Goal: Task Accomplishment & Management: Manage account settings

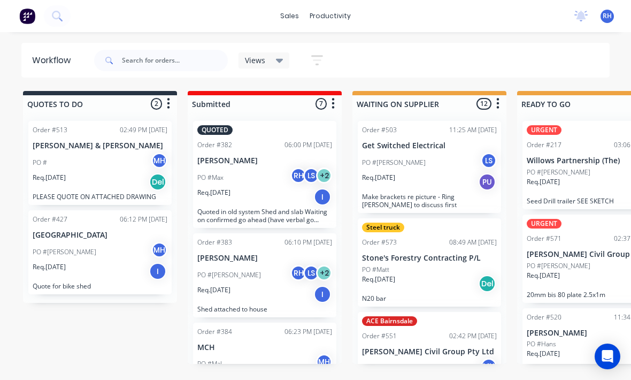
scroll to position [134, 0]
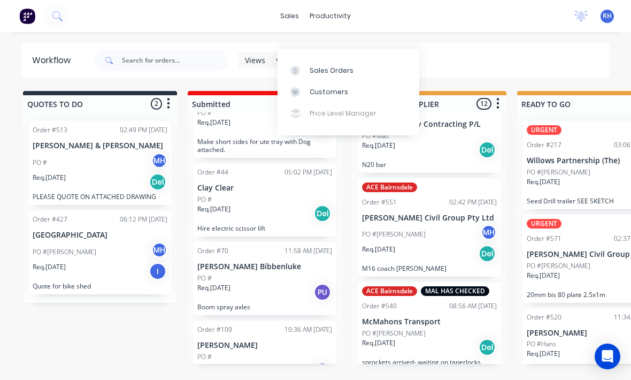
click at [357, 59] on link "Sales Orders" at bounding box center [349, 69] width 142 height 21
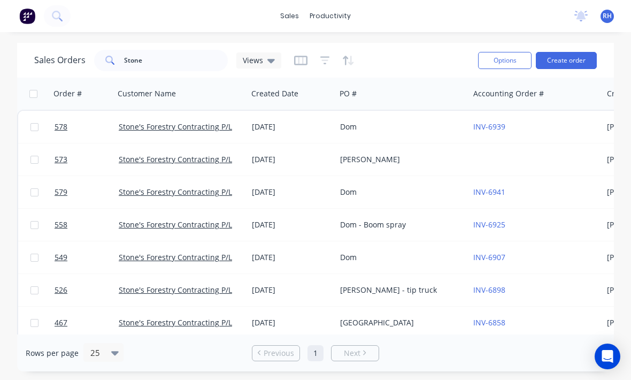
click at [572, 52] on button "Create order" at bounding box center [566, 60] width 61 height 17
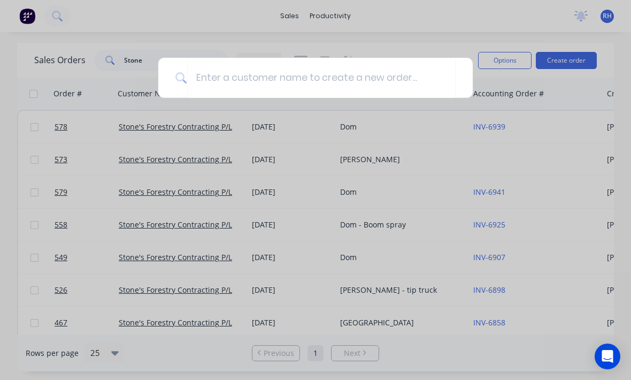
click at [431, 28] on div at bounding box center [315, 190] width 631 height 380
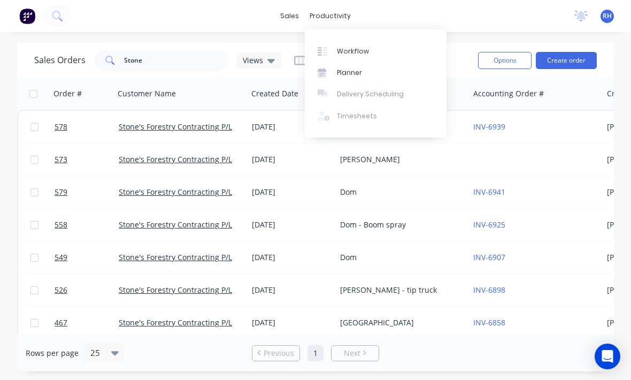
click at [373, 52] on link "Workflow" at bounding box center [376, 50] width 142 height 21
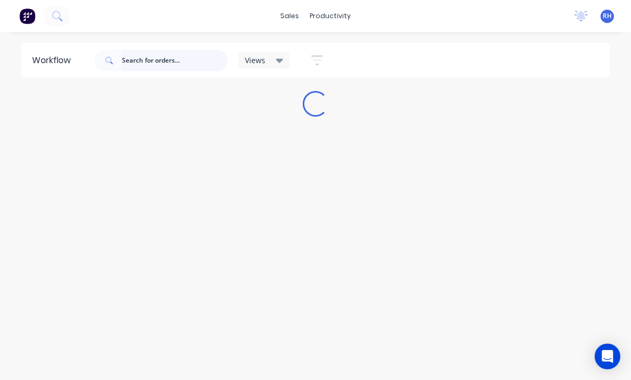
click at [181, 59] on input "text" at bounding box center [175, 60] width 106 height 21
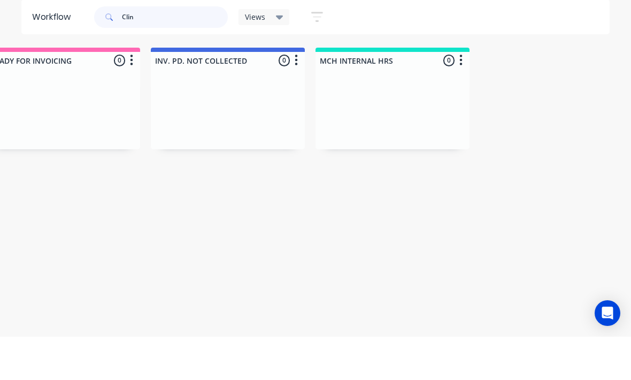
scroll to position [0, 1153]
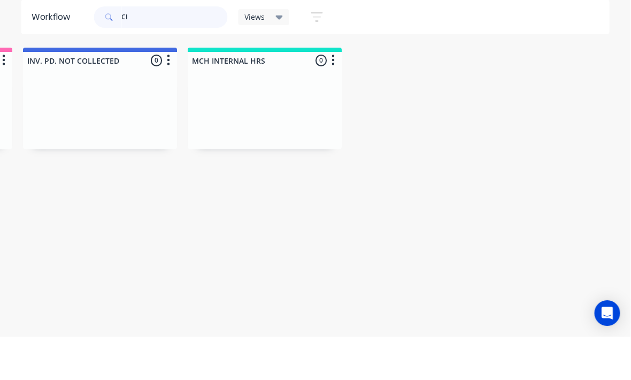
type input "C"
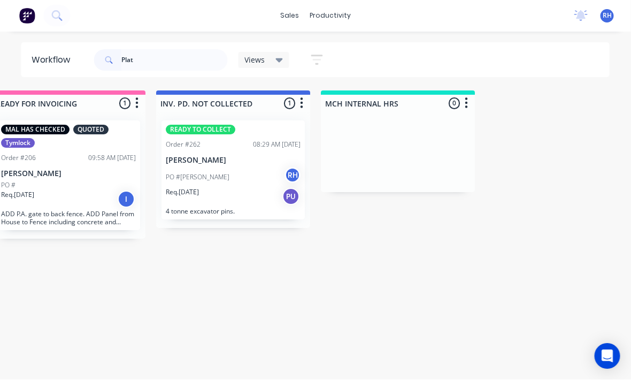
scroll to position [19, 1035]
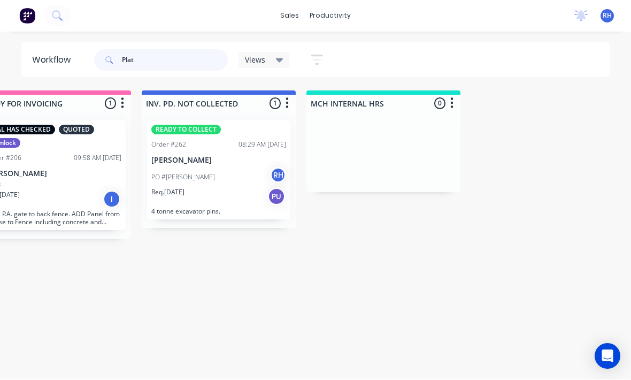
click at [176, 60] on input "Plat" at bounding box center [175, 60] width 106 height 21
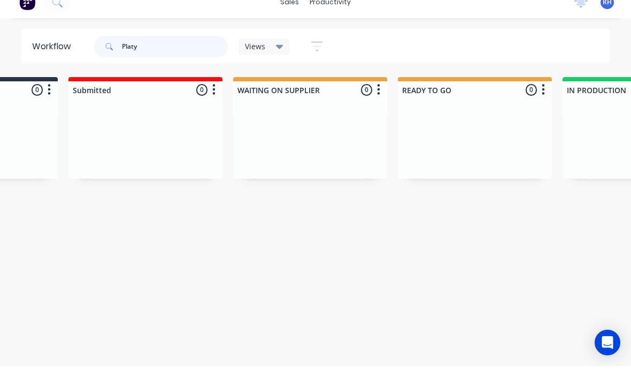
scroll to position [14, 0]
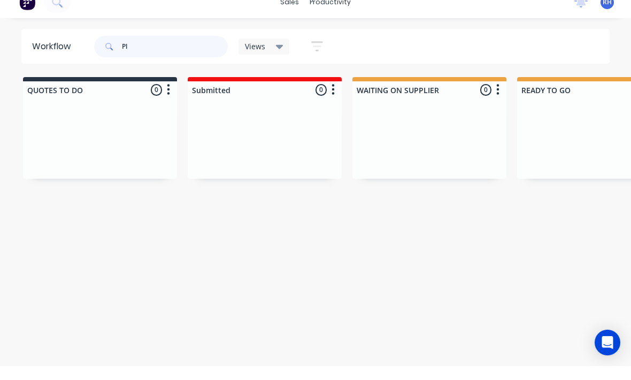
type input "P"
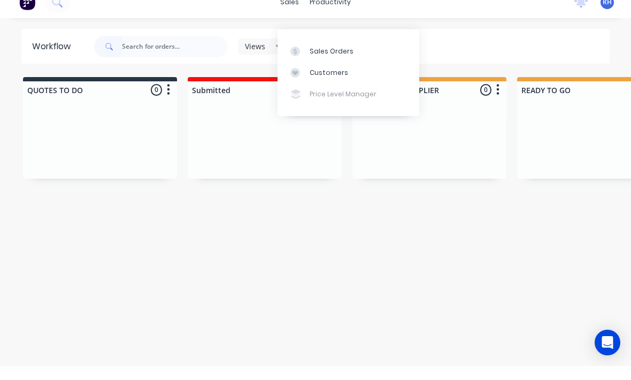
click at [353, 54] on link "Sales Orders" at bounding box center [349, 64] width 142 height 21
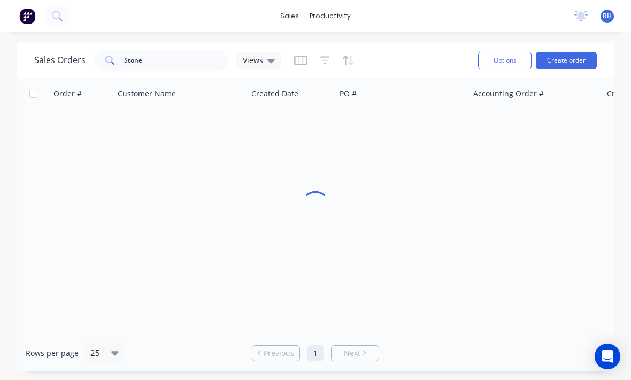
scroll to position [14, 0]
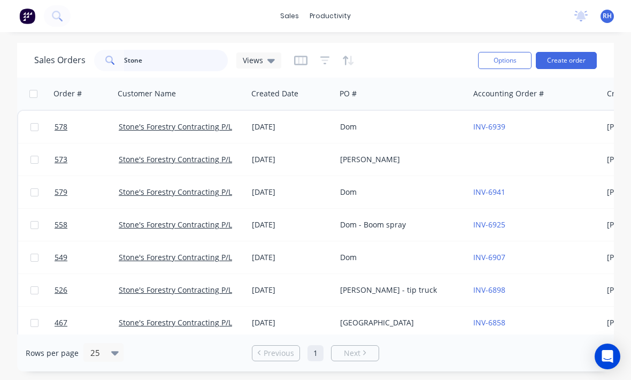
click at [186, 50] on input "Stone" at bounding box center [176, 60] width 104 height 21
type input "S"
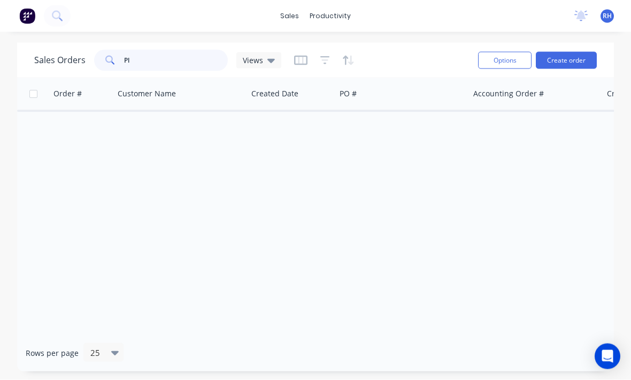
type input "P"
click at [554, 52] on button "Create order" at bounding box center [566, 60] width 61 height 17
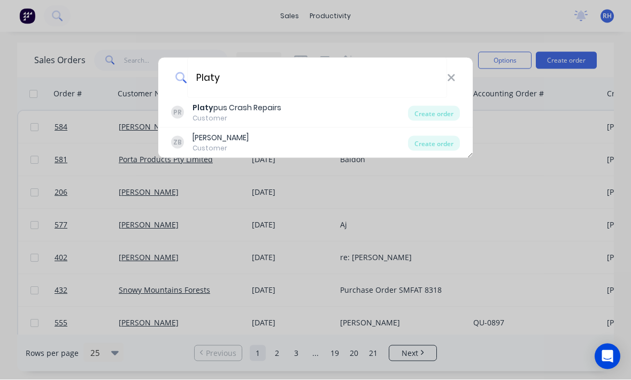
type input "Platy"
click at [434, 114] on div "Create order" at bounding box center [434, 113] width 52 height 15
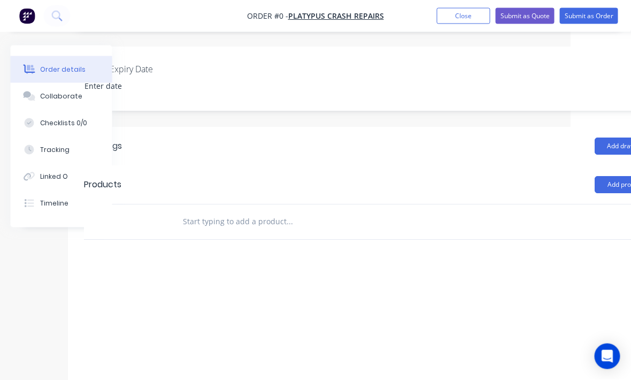
scroll to position [267, 61]
click at [499, 205] on div at bounding box center [361, 222] width 385 height 35
click at [470, 227] on div "Drawings Add drawing Products Add product Labour $0.00 Sub total $0.00 Margin $…" at bounding box center [369, 270] width 605 height 287
click at [196, 211] on input "text" at bounding box center [289, 221] width 214 height 21
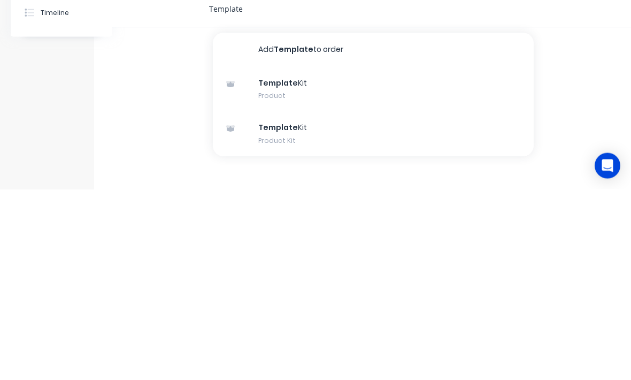
type input "Template"
click at [259, 302] on div "Template Kit Product Kit" at bounding box center [373, 324] width 321 height 45
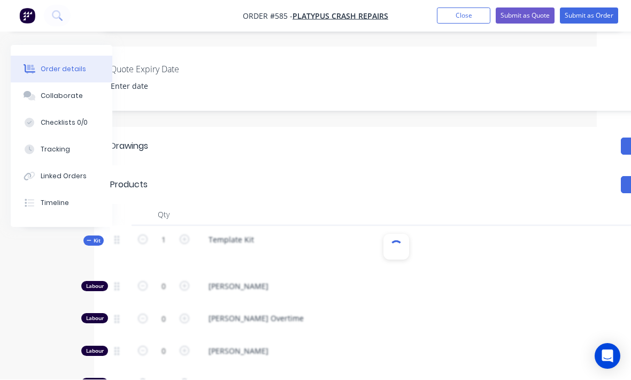
scroll to position [268, 34]
click at [250, 232] on div "Template Kit" at bounding box center [231, 240] width 63 height 16
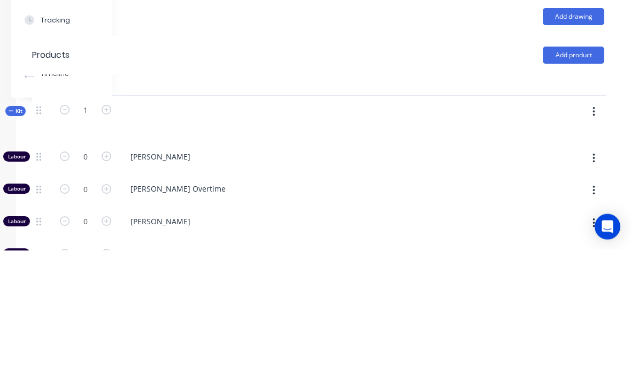
click at [592, 232] on button "button" at bounding box center [594, 241] width 25 height 19
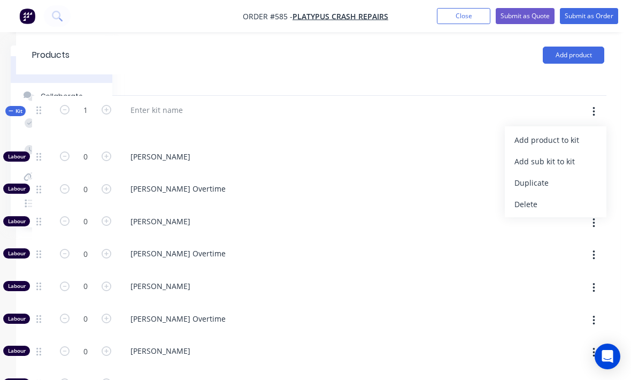
click at [570, 132] on div "Add product to kit" at bounding box center [556, 140] width 82 height 16
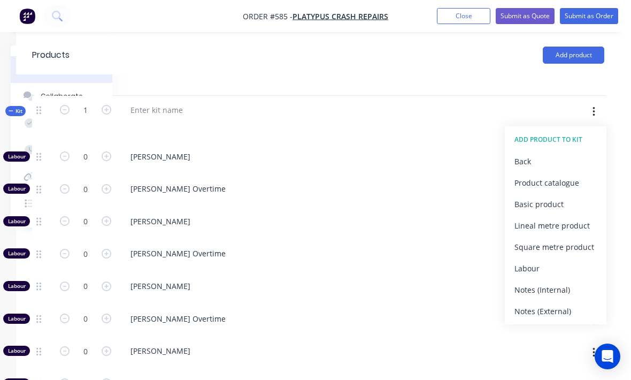
click at [566, 175] on div "Product catalogue" at bounding box center [556, 183] width 82 height 16
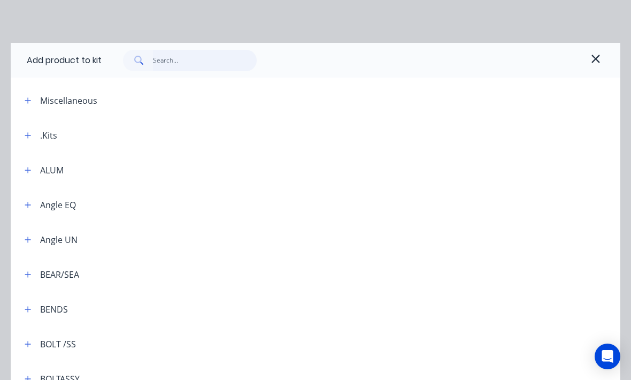
click at [166, 64] on input "text" at bounding box center [205, 60] width 104 height 21
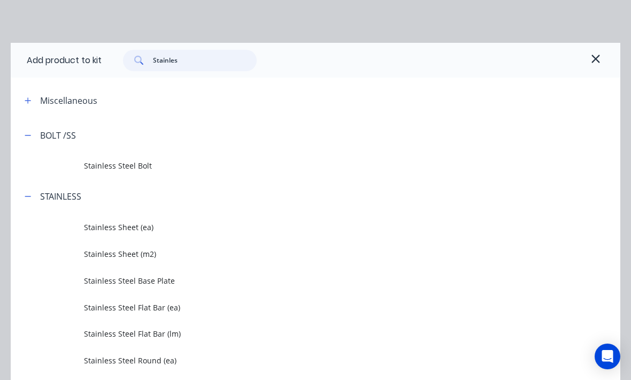
type input "Stainless"
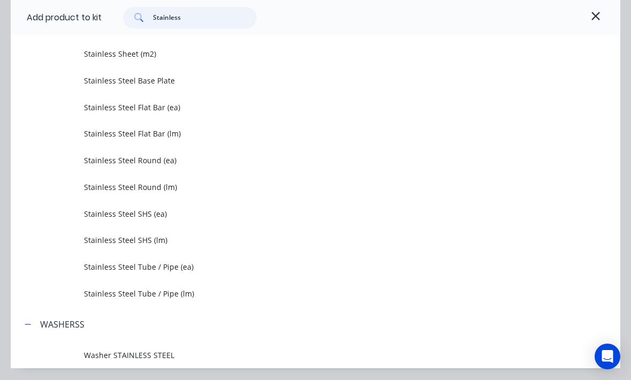
scroll to position [449, 112]
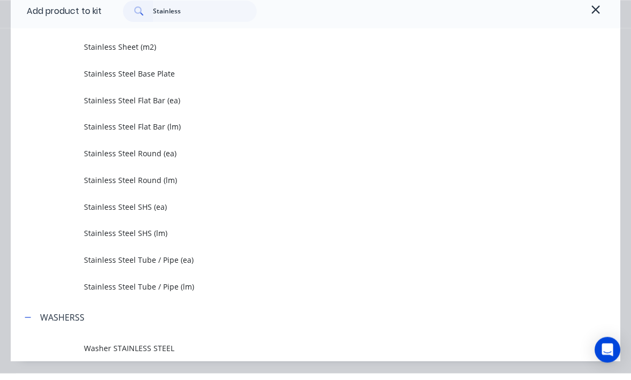
click at [98, 51] on span "Stainless Sheet (m2)" at bounding box center [299, 53] width 430 height 11
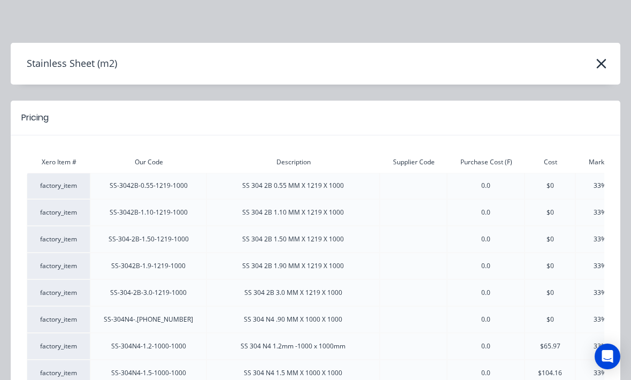
scroll to position [0, 0]
click at [607, 56] on div "Stainless Sheet (m2)" at bounding box center [316, 63] width 610 height 20
click at [613, 53] on div "Stainless Sheet (m2)" at bounding box center [316, 63] width 610 height 20
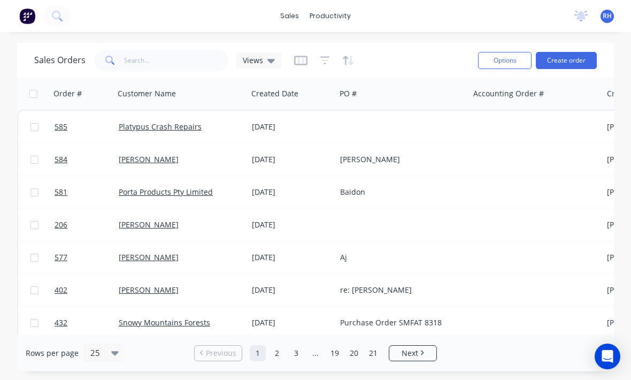
click at [219, 124] on div "Platypus Crash Repairs" at bounding box center [178, 126] width 119 height 11
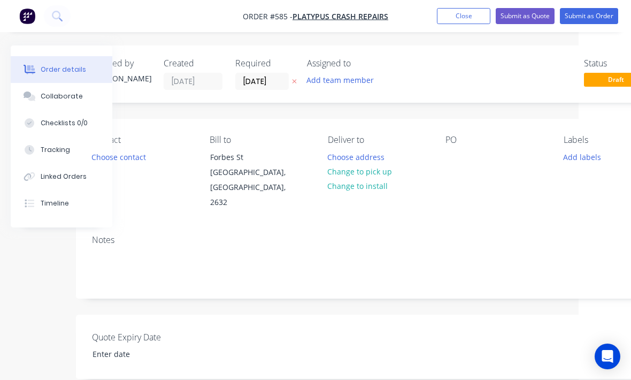
scroll to position [0, 59]
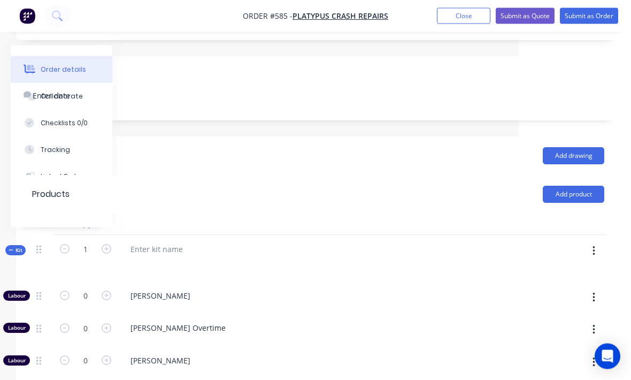
click at [581, 186] on button "Add product" at bounding box center [574, 194] width 62 height 17
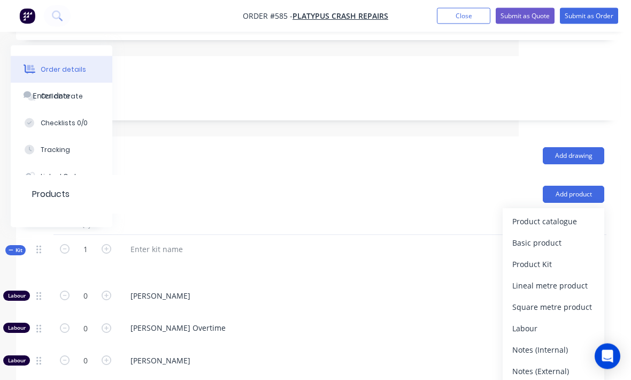
scroll to position [258, 112]
click at [573, 235] on div "Basic product" at bounding box center [553, 243] width 82 height 16
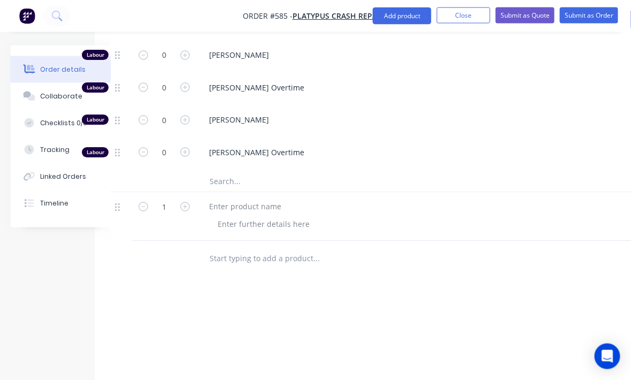
scroll to position [664, 33]
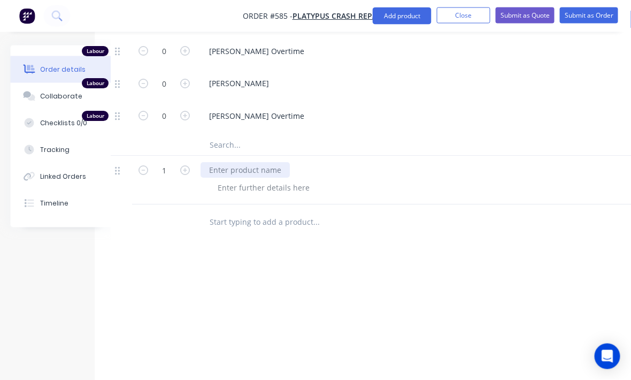
click at [271, 163] on div at bounding box center [245, 171] width 89 height 16
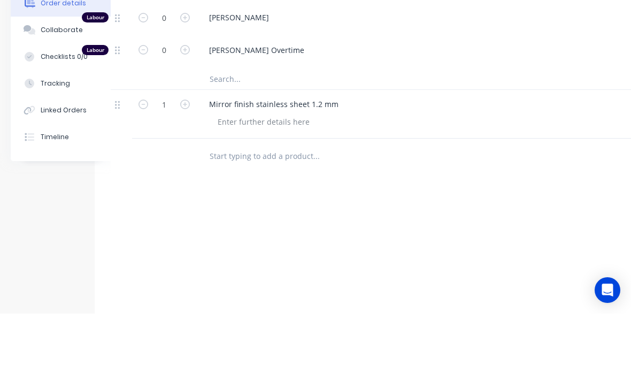
click at [369, 211] on input "text" at bounding box center [316, 221] width 214 height 21
click at [371, 163] on div "Mirror finish stainless sheet 1.2 mm" at bounding box center [410, 171] width 419 height 16
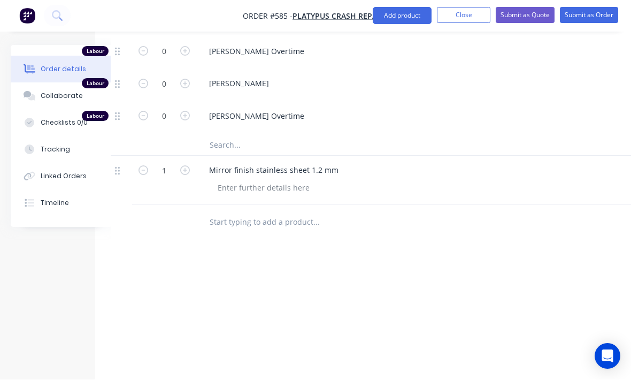
click at [353, 163] on div "Mirror finish stainless sheet 1.2 mm" at bounding box center [410, 180] width 428 height 49
click at [349, 163] on div "Mirror finish stainless sheet 1.2 mm" at bounding box center [410, 171] width 419 height 16
click at [341, 163] on div "Mirror finish stainless sheet 1.2 mm" at bounding box center [274, 171] width 147 height 16
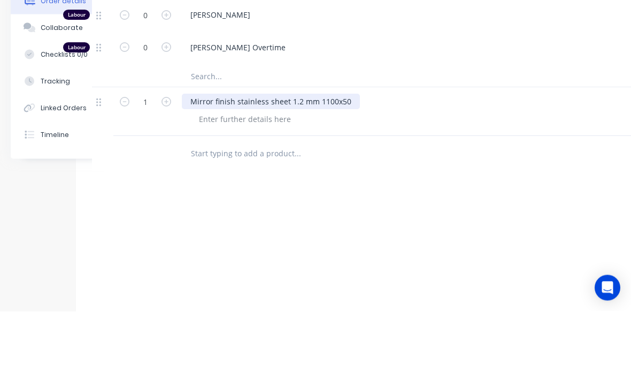
scroll to position [664, 58]
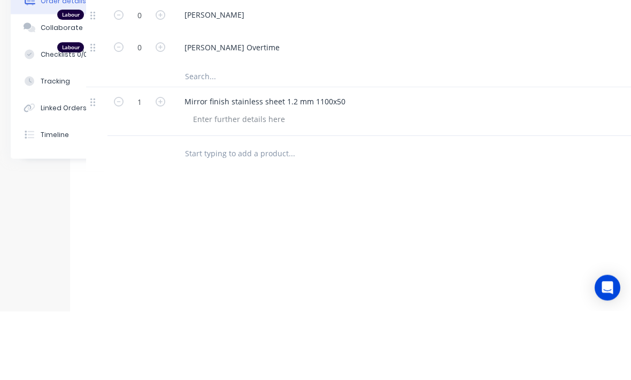
click at [396, 157] on div "Drawings Add drawing Products Add product Qty Kit 1 Labour 0 [PERSON_NAME] Labo…" at bounding box center [372, 72] width 605 height 684
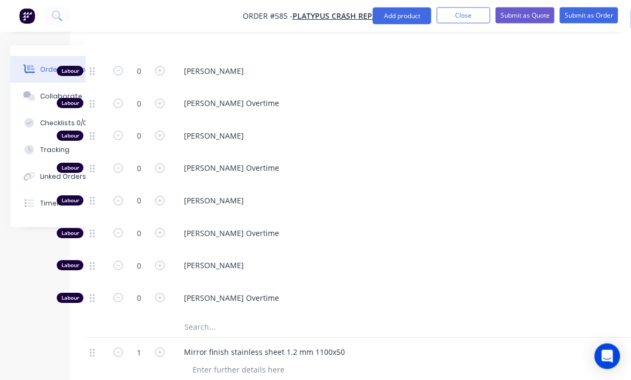
click at [158, 131] on icon "button" at bounding box center [161, 136] width 10 height 10
type input "1"
click at [140, 128] on input "1" at bounding box center [139, 136] width 28 height 16
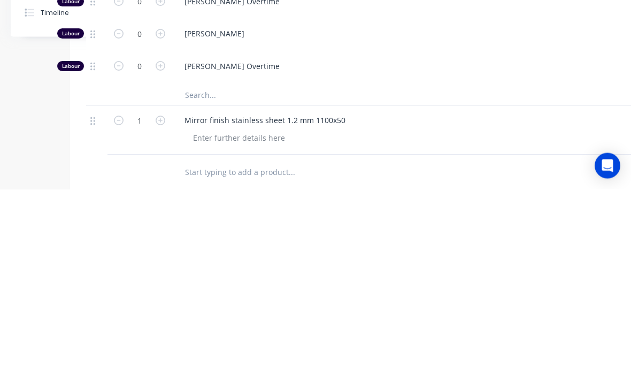
scroll to position [527, 58]
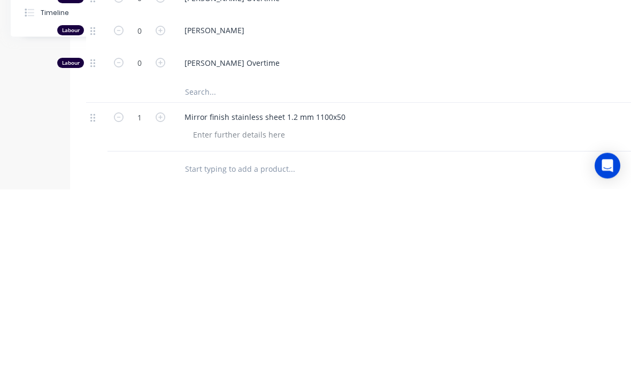
type input "0.5"
click at [334, 349] on input "text" at bounding box center [292, 359] width 214 height 21
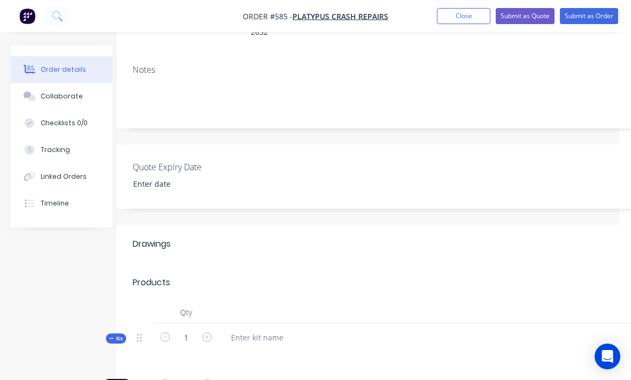
scroll to position [150, 12]
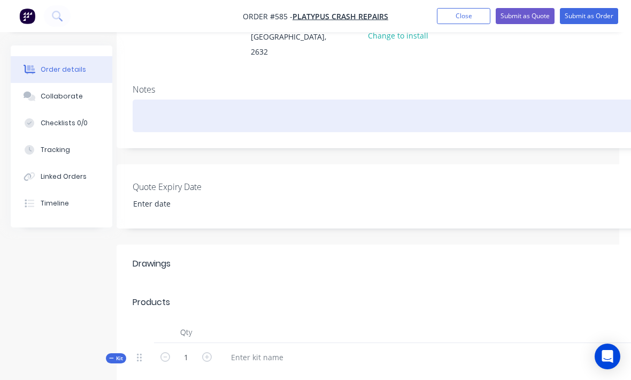
click at [157, 104] on div at bounding box center [419, 116] width 572 height 33
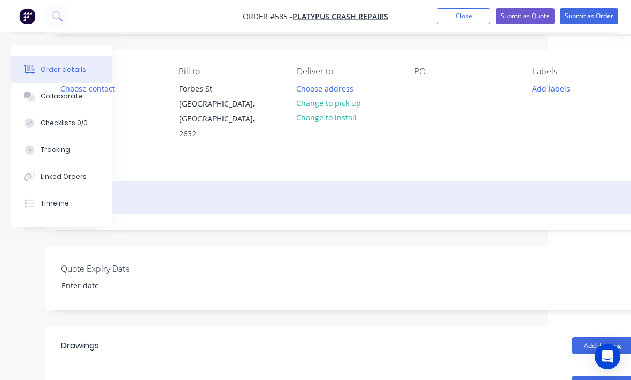
scroll to position [65, 83]
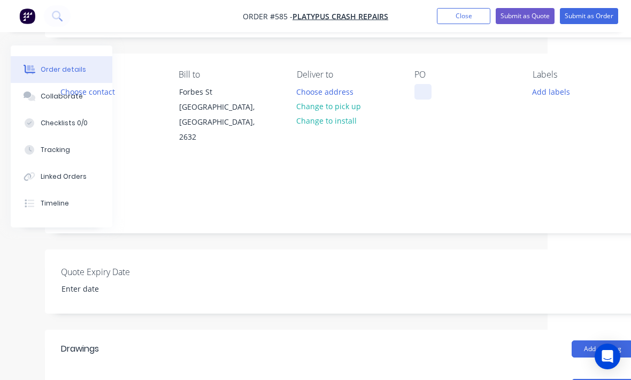
click at [420, 90] on div at bounding box center [423, 92] width 17 height 16
click at [597, 23] on button "Submit as Order" at bounding box center [589, 16] width 58 height 16
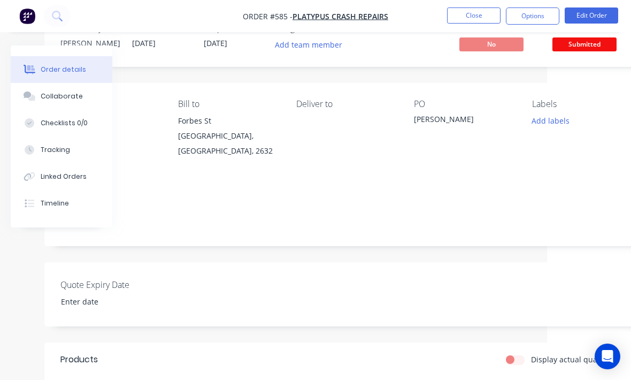
scroll to position [0, 84]
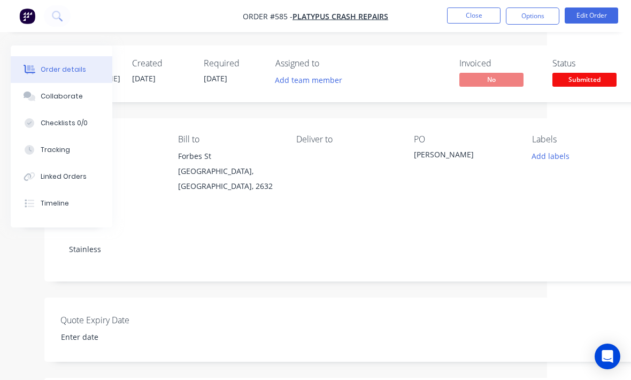
click at [30, 20] on img "button" at bounding box center [27, 16] width 16 height 16
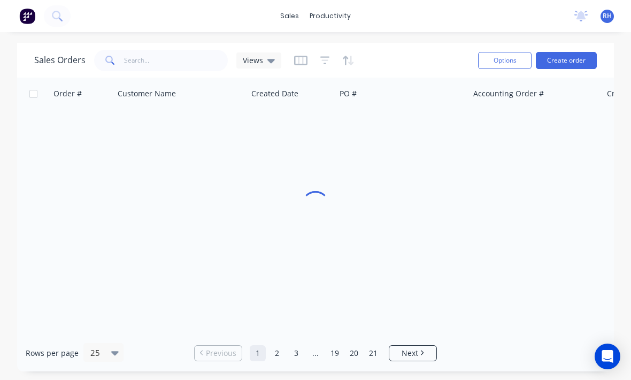
click at [30, 20] on img at bounding box center [27, 16] width 16 height 16
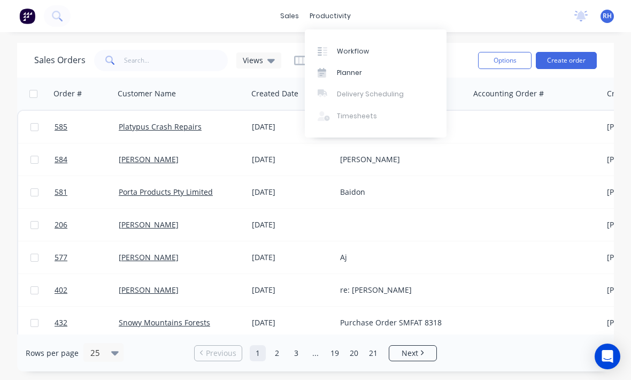
click at [331, 56] on link "Workflow" at bounding box center [376, 50] width 142 height 21
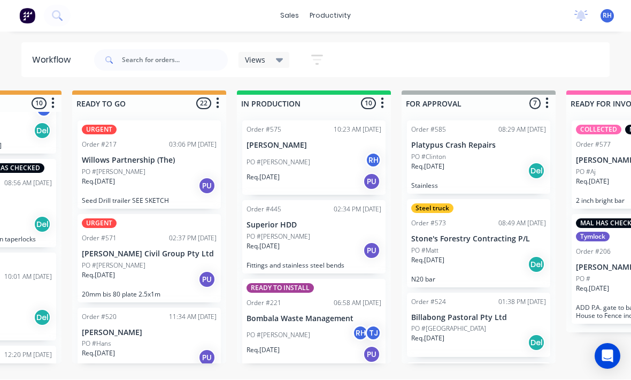
scroll to position [335, 0]
click at [479, 162] on div "Req. [DATE] Del" at bounding box center [478, 171] width 135 height 18
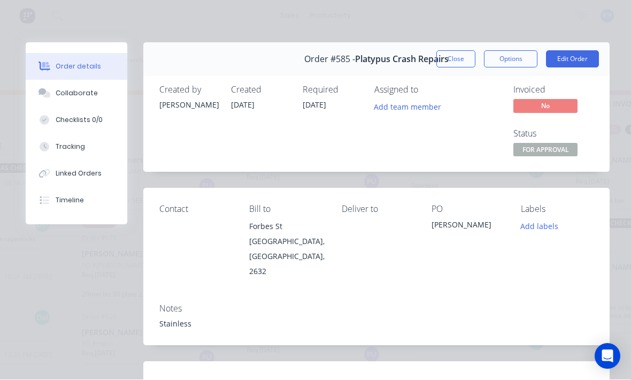
scroll to position [0, 0]
click at [582, 62] on button "Edit Order" at bounding box center [572, 59] width 53 height 17
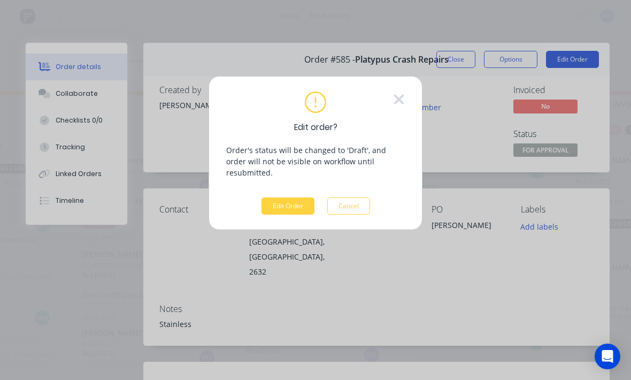
click at [296, 197] on button "Edit Order" at bounding box center [288, 205] width 53 height 17
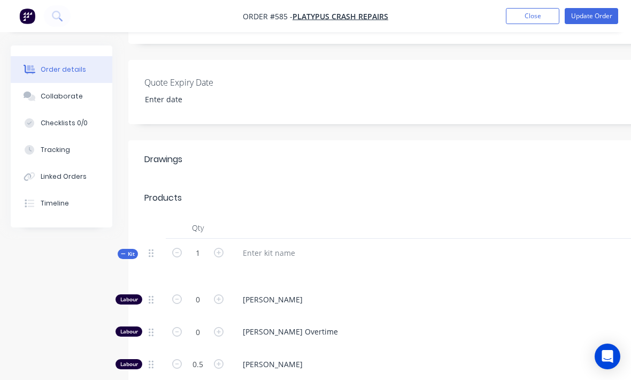
scroll to position [255, 0]
click at [343, 261] on div at bounding box center [443, 269] width 419 height 16
click at [302, 245] on div at bounding box center [269, 253] width 70 height 16
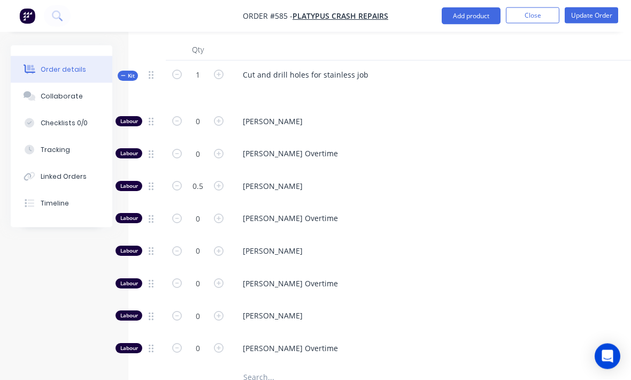
scroll to position [433, 0]
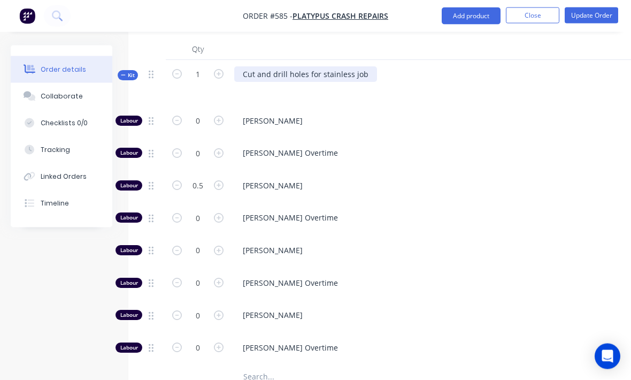
click at [367, 67] on div "Cut and drill holes for stainless job" at bounding box center [305, 75] width 143 height 16
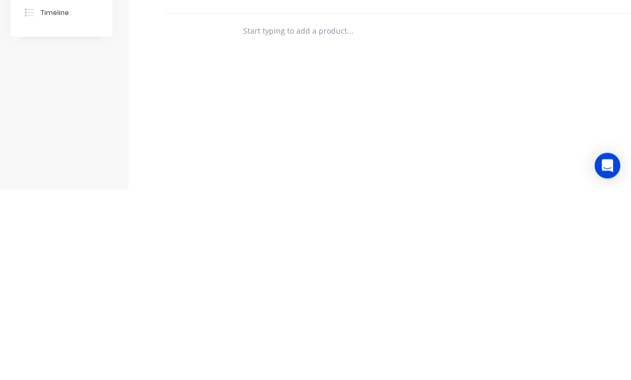
scroll to position [700, 0]
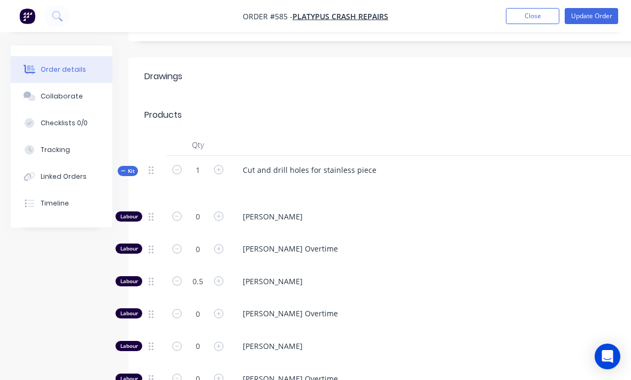
click at [597, 19] on button "Update Order" at bounding box center [591, 16] width 53 height 16
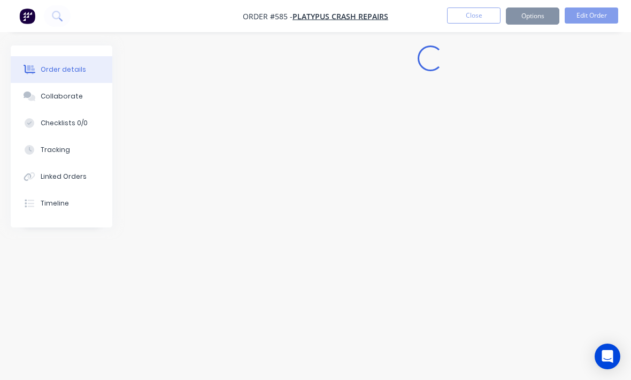
scroll to position [35, 0]
